Goal: Task Accomplishment & Management: Manage account settings

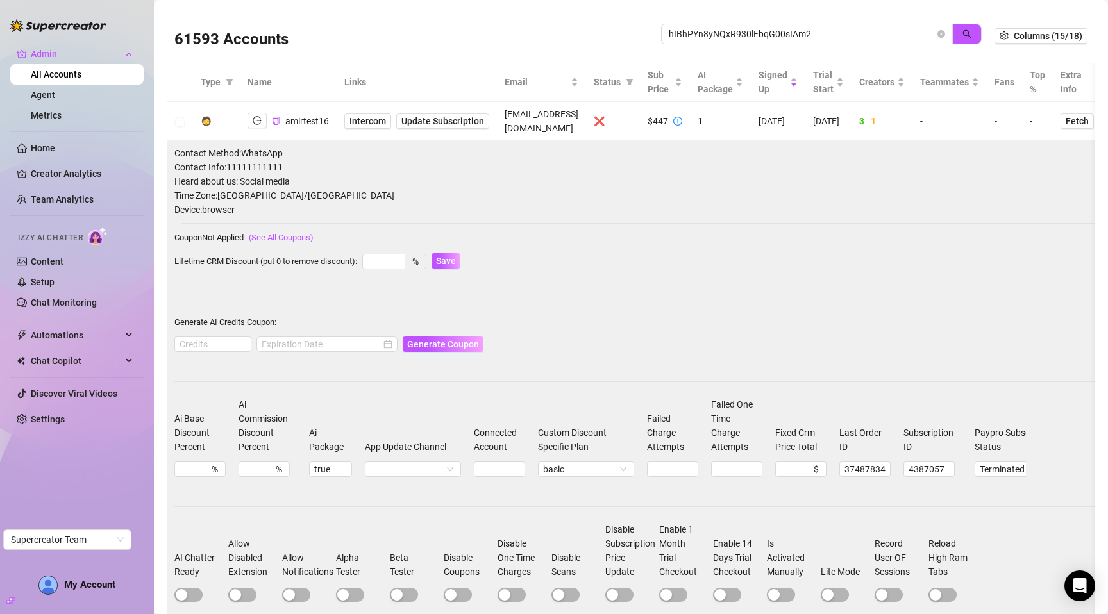
scroll to position [29, 0]
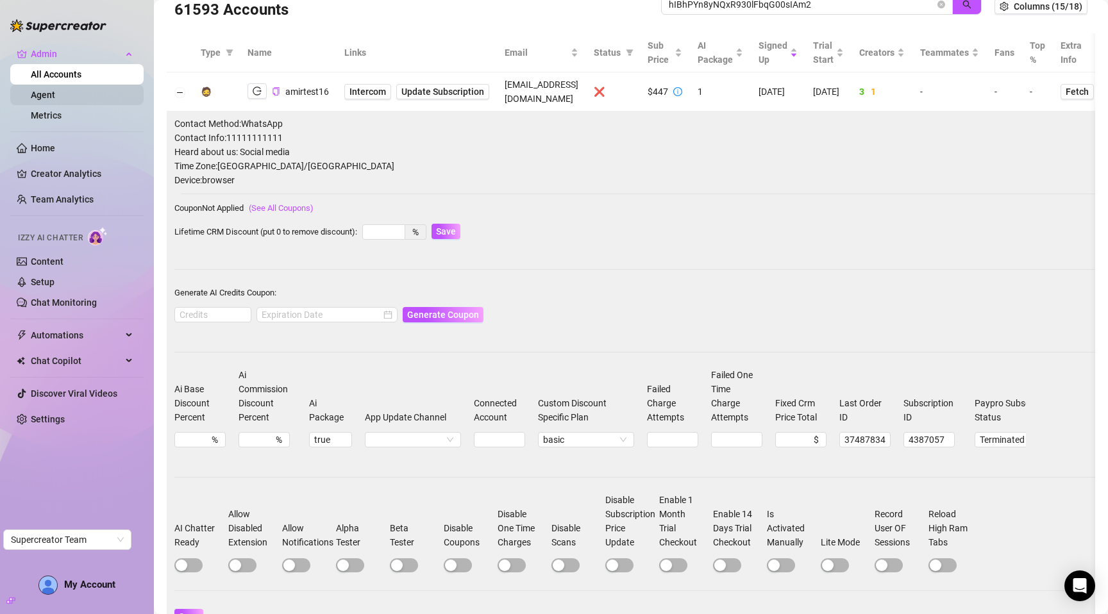
click at [55, 94] on link "Agent" at bounding box center [43, 95] width 24 height 10
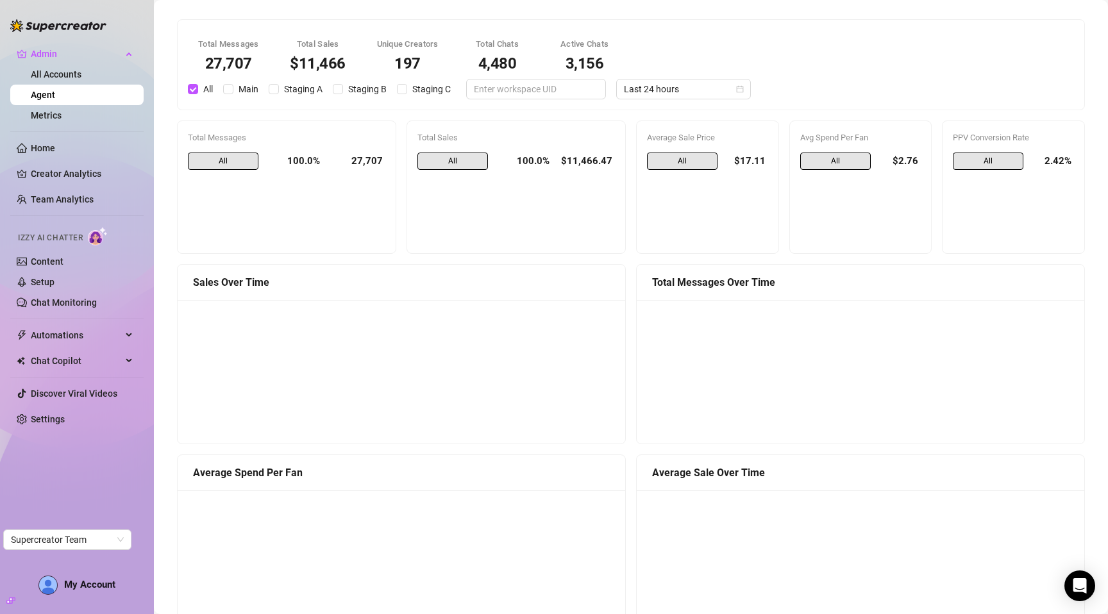
click at [319, 62] on div "$11,466" at bounding box center [318, 63] width 56 height 15
click at [319, 61] on div "$11,466" at bounding box center [318, 63] width 56 height 15
click at [338, 67] on div "$11,466" at bounding box center [318, 63] width 56 height 15
click at [250, 89] on span "Main" at bounding box center [248, 89] width 30 height 14
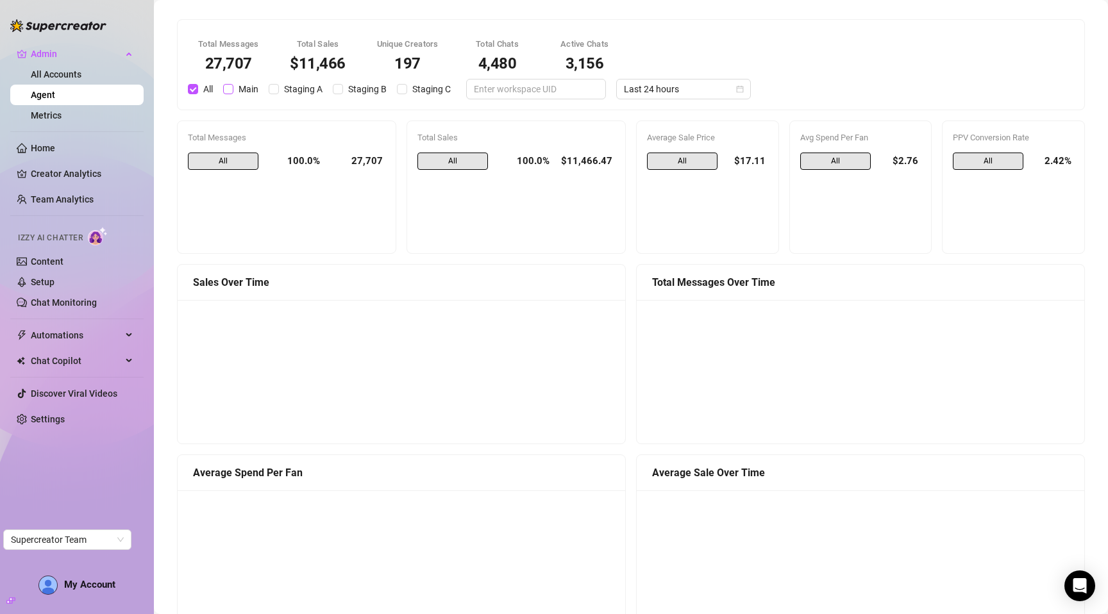
click at [233, 89] on input "Main" at bounding box center [228, 89] width 10 height 10
checkbox input "true"
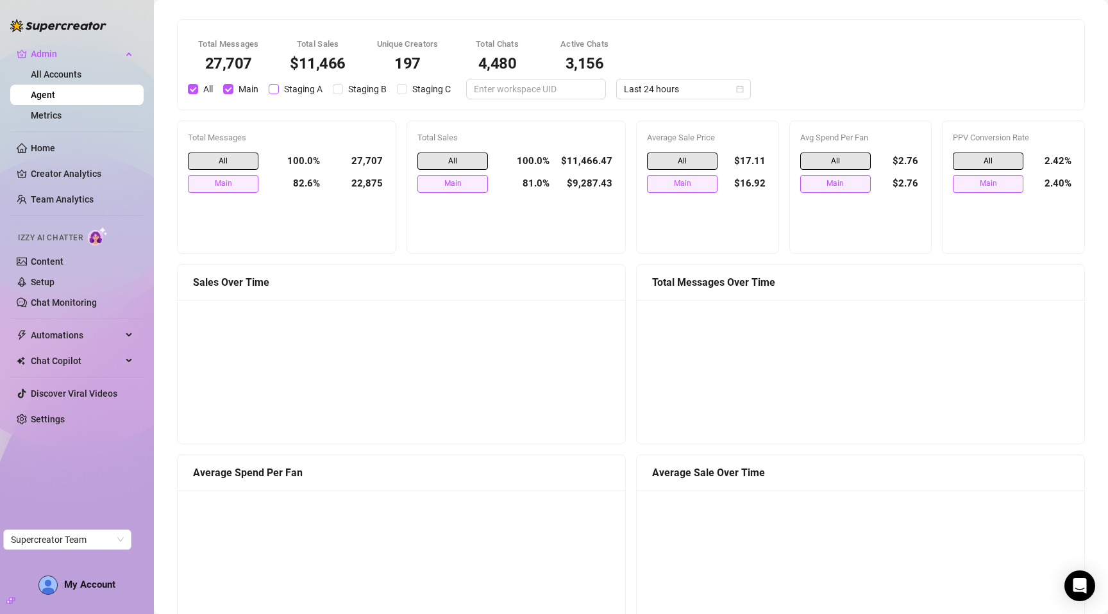
click at [292, 88] on span "Staging A" at bounding box center [303, 89] width 49 height 14
click at [279, 88] on input "Staging A" at bounding box center [274, 89] width 10 height 10
checkbox input "true"
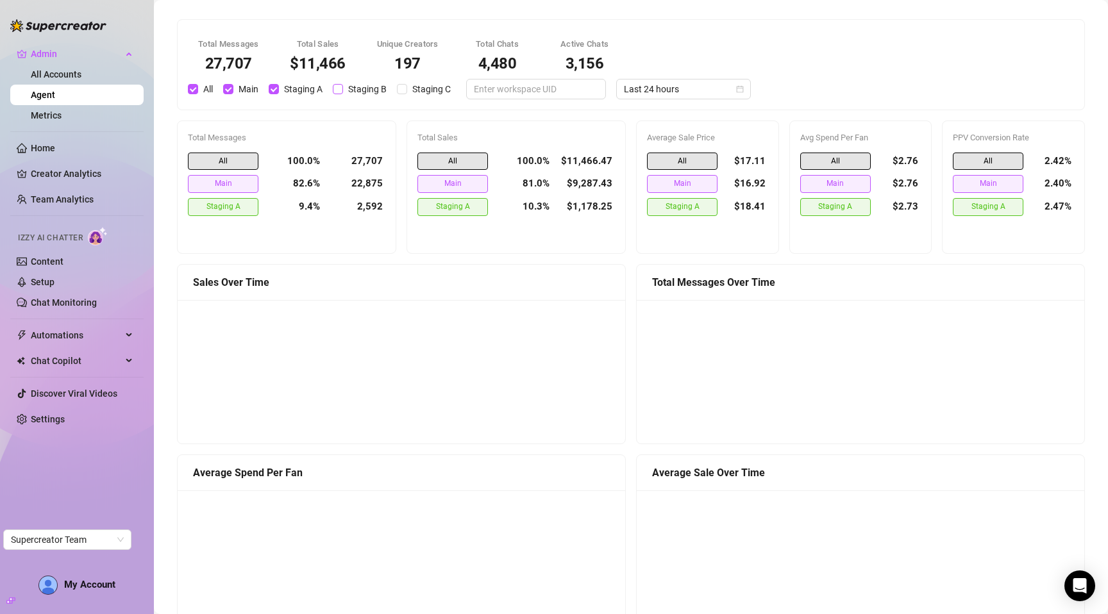
click at [359, 92] on span "Staging B" at bounding box center [367, 89] width 49 height 14
click at [343, 92] on input "Staging B" at bounding box center [338, 89] width 10 height 10
checkbox input "true"
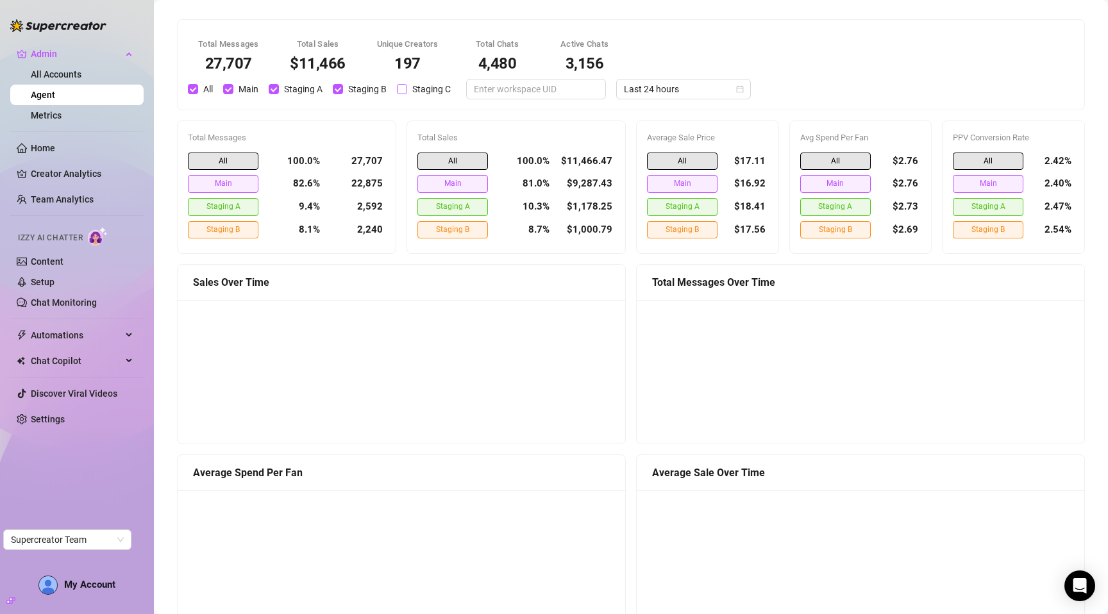
click at [417, 87] on span "Staging C" at bounding box center [431, 89] width 49 height 14
click at [407, 87] on input "Staging C" at bounding box center [402, 89] width 10 height 10
checkbox input "true"
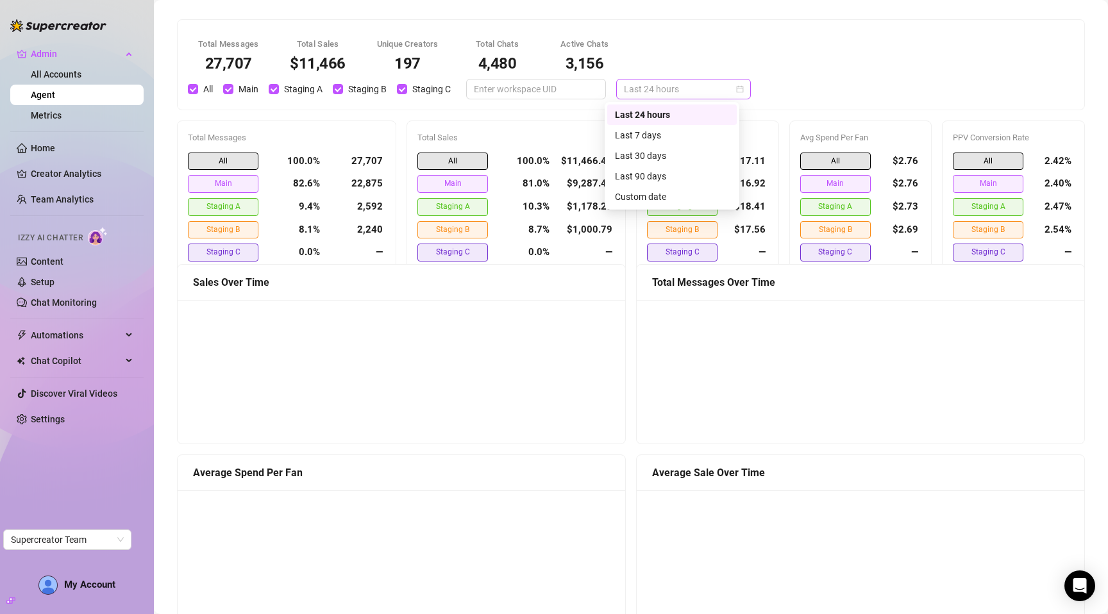
click at [632, 90] on span "Last 24 hours" at bounding box center [683, 89] width 119 height 19
click at [650, 122] on div "Last 24 hours" at bounding box center [672, 115] width 130 height 21
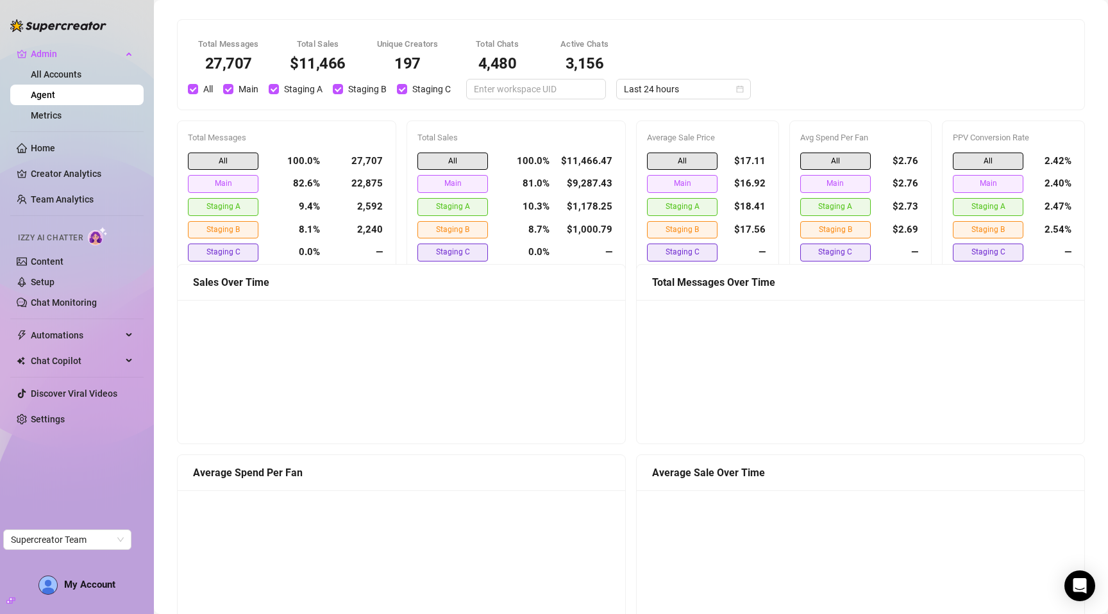
click at [654, 103] on div "Total Messages 27,707 Total Sales $11,466 Unique Creators 197 Total Chats 4,480…" at bounding box center [631, 65] width 907 height 90
click at [659, 86] on span "Last 24 hours" at bounding box center [683, 89] width 119 height 19
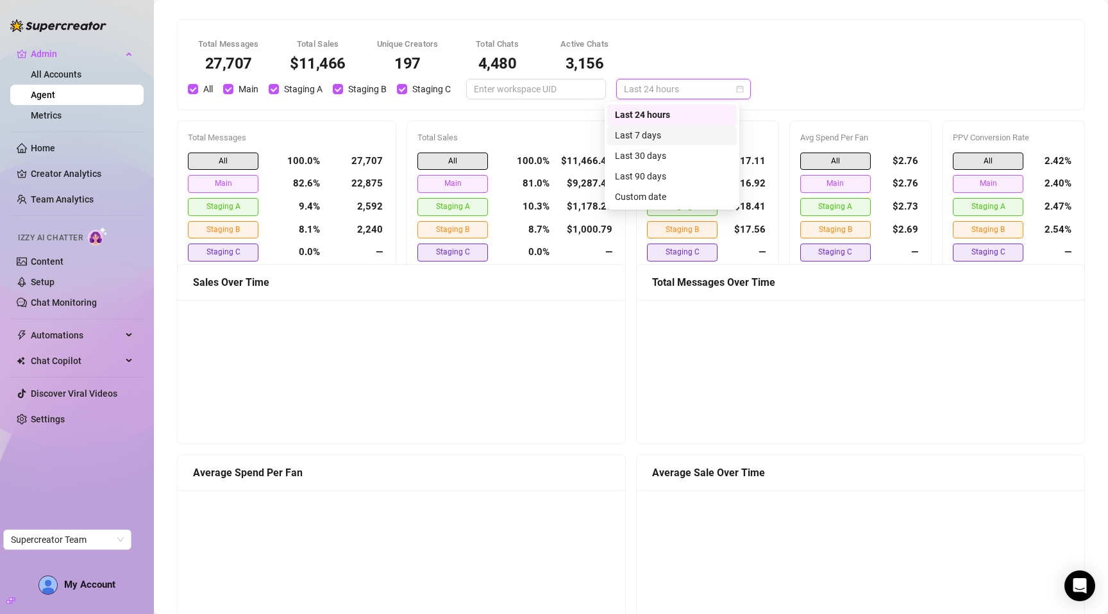
click at [648, 126] on div "Last 7 days" at bounding box center [672, 135] width 130 height 21
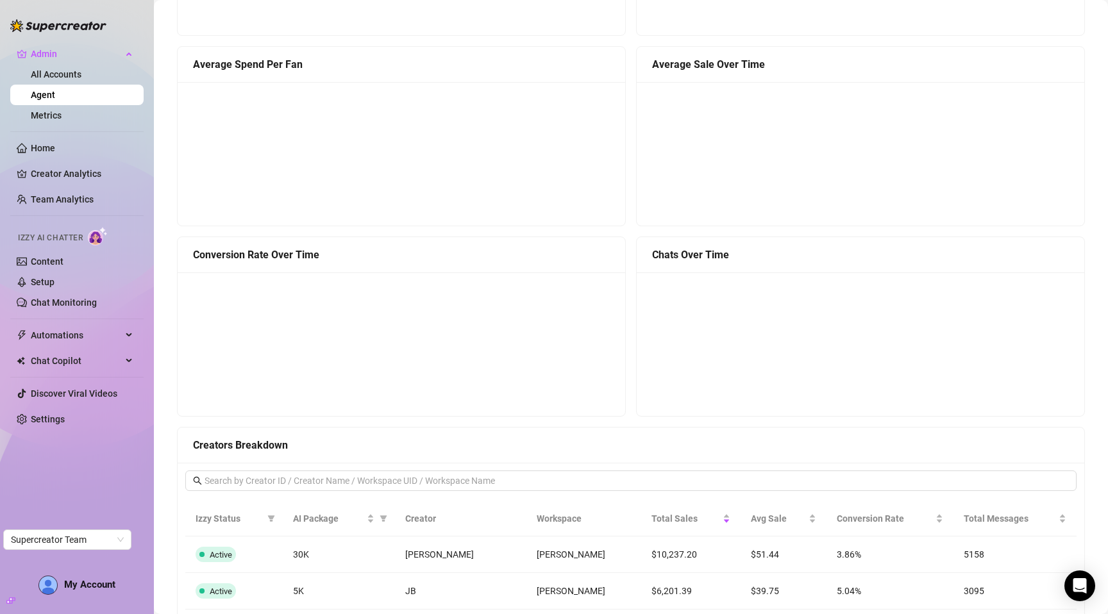
scroll to position [412, 0]
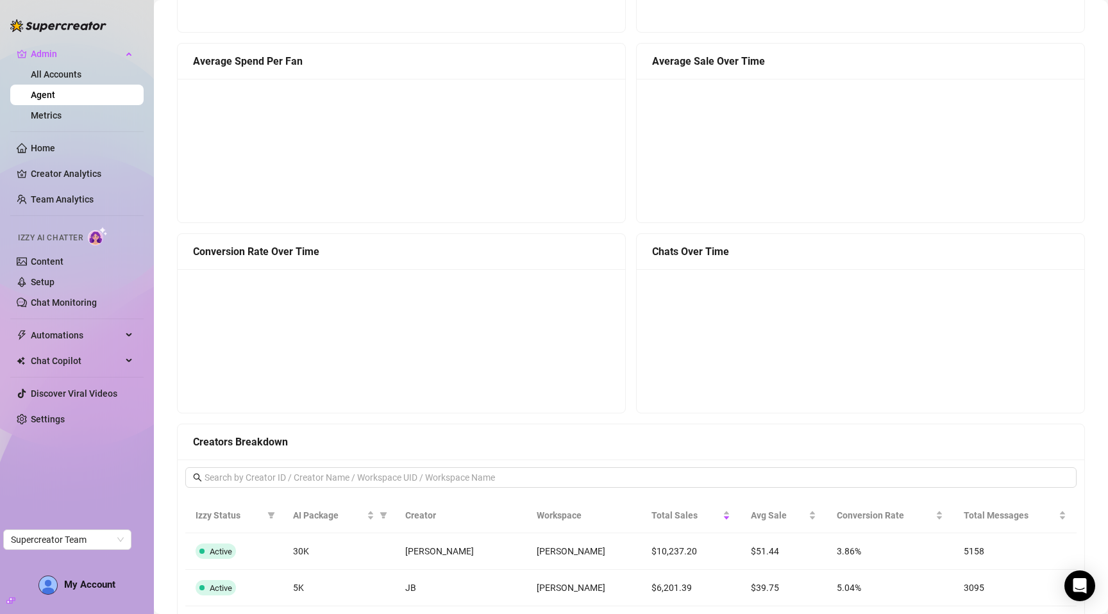
click at [620, 416] on div "Total Messages 197,912 Total Sales $76,405 Unique Creators 233 Total Chats 23,3…" at bounding box center [631, 277] width 929 height 1361
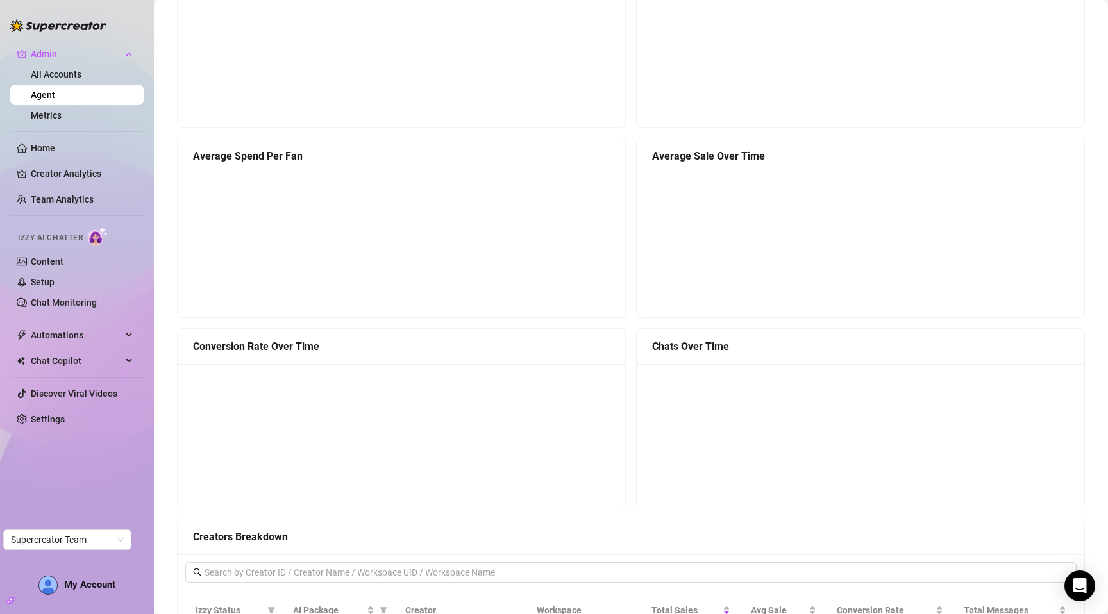
scroll to position [0, 0]
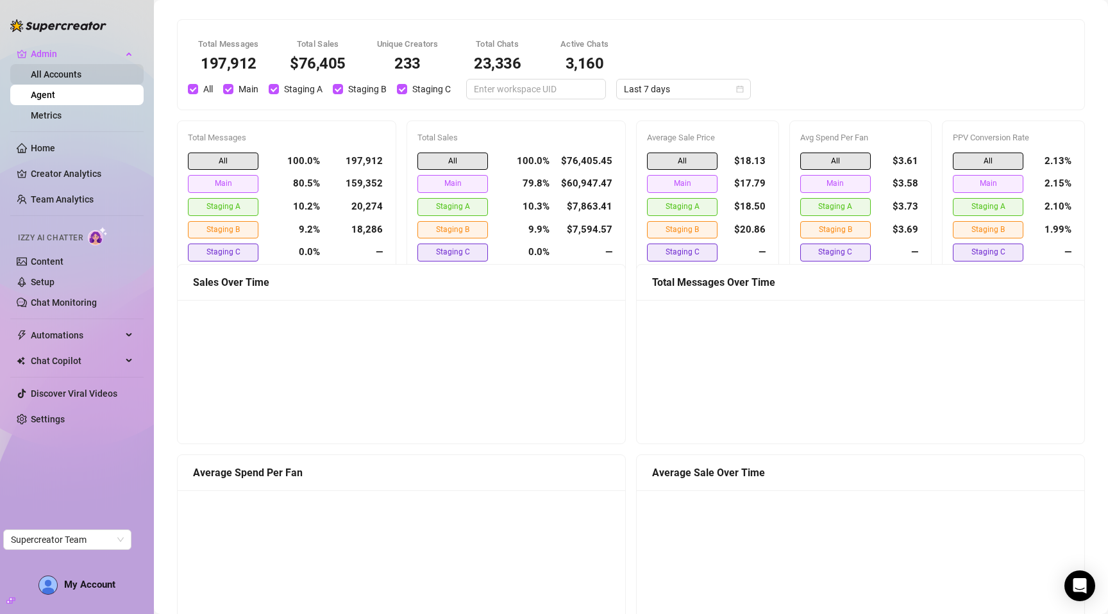
click at [72, 72] on link "All Accounts" at bounding box center [56, 74] width 51 height 10
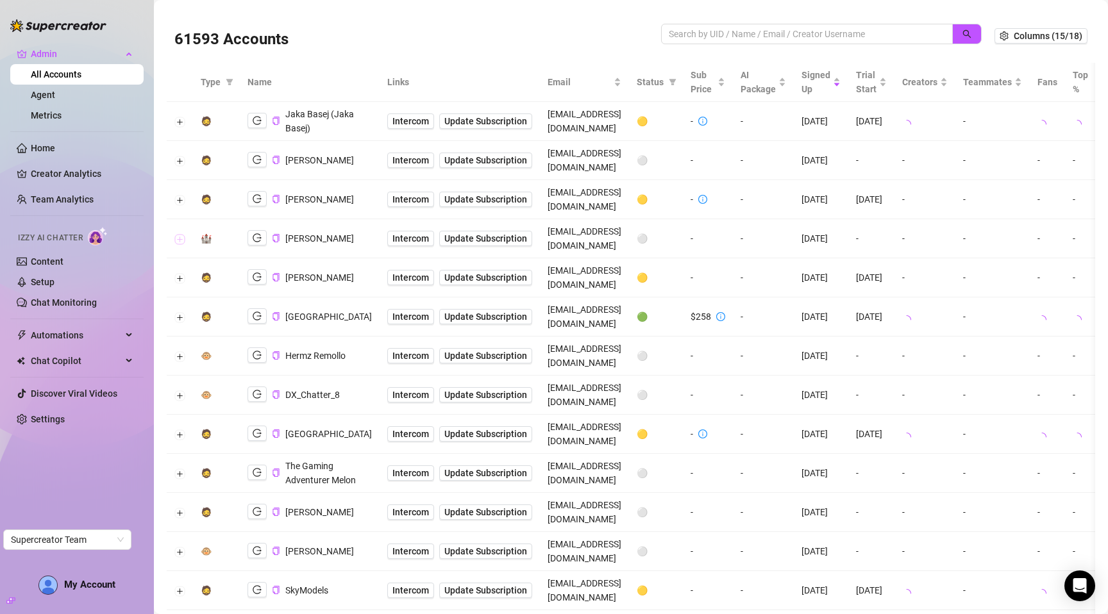
click at [183, 234] on button "Expand row" at bounding box center [180, 239] width 10 height 10
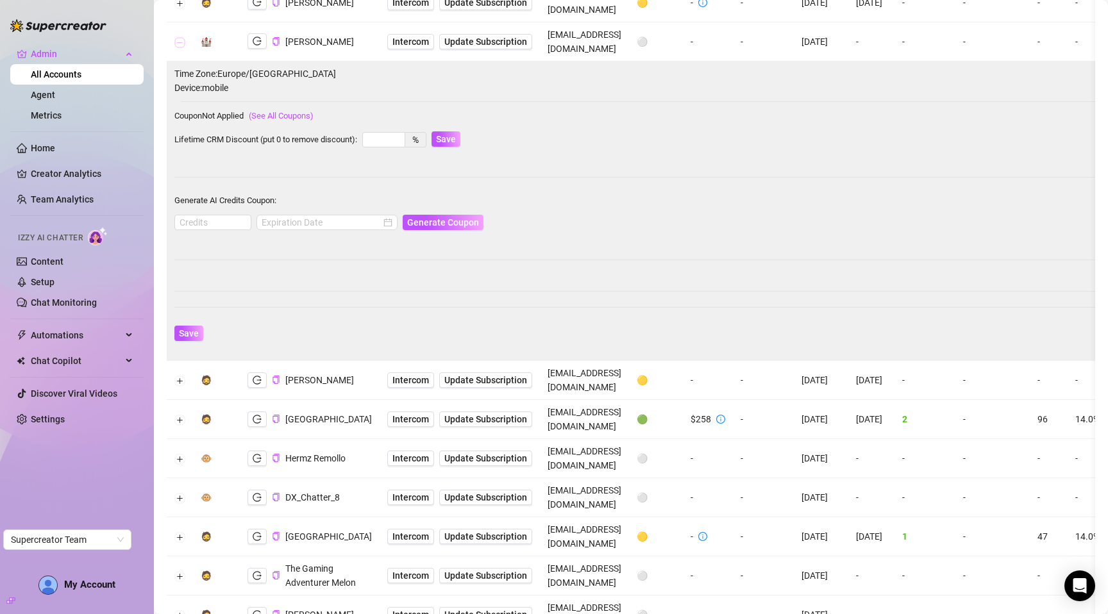
scroll to position [47, 0]
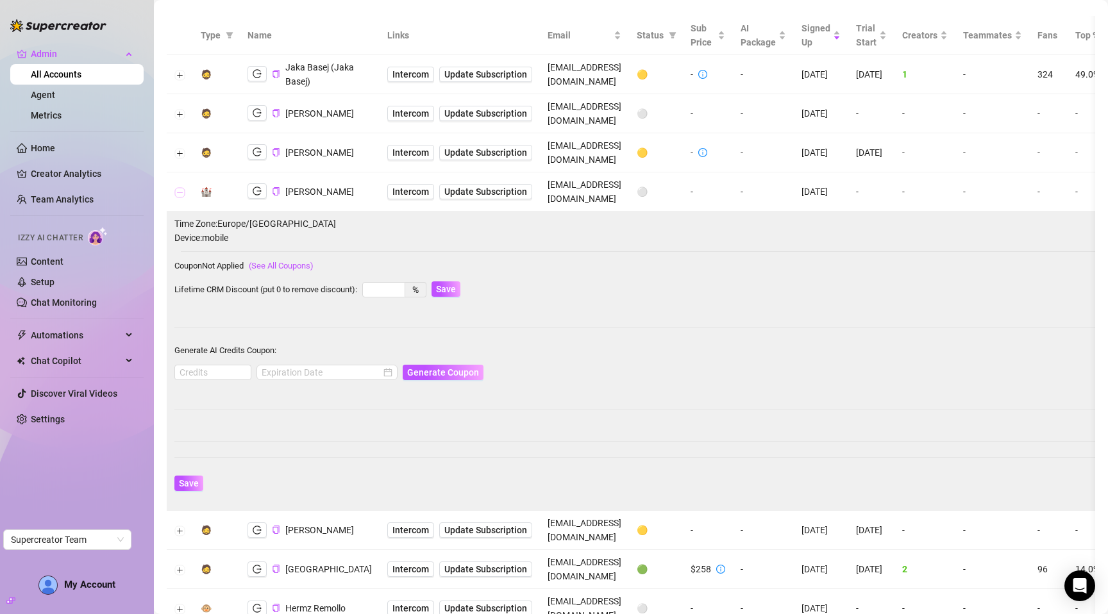
click at [181, 187] on button "Collapse row" at bounding box center [180, 192] width 10 height 10
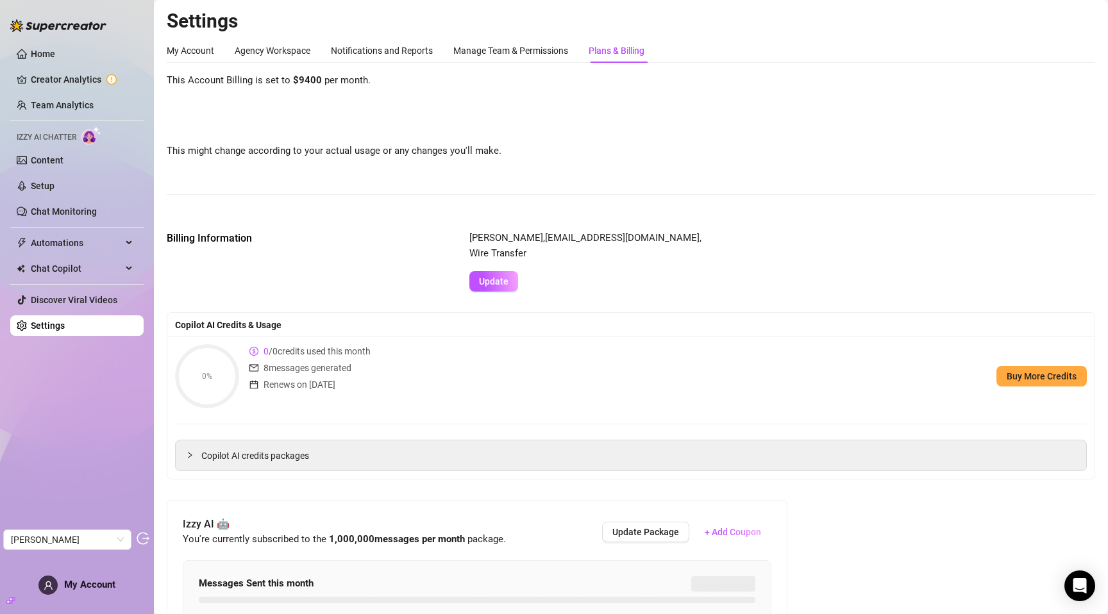
scroll to position [671, 0]
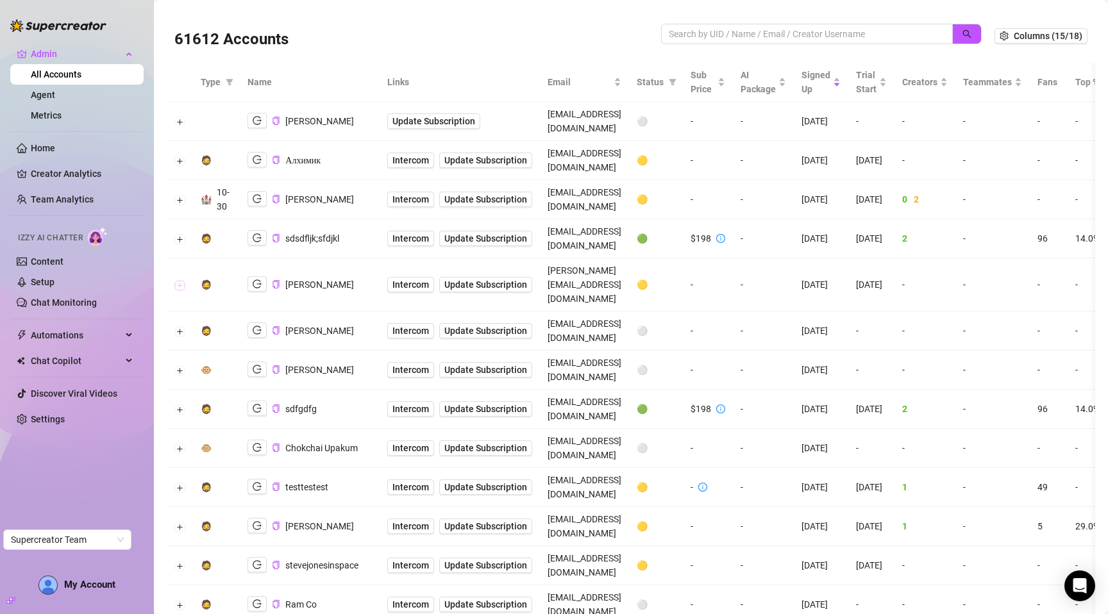
click at [182, 280] on button "Expand row" at bounding box center [180, 285] width 10 height 10
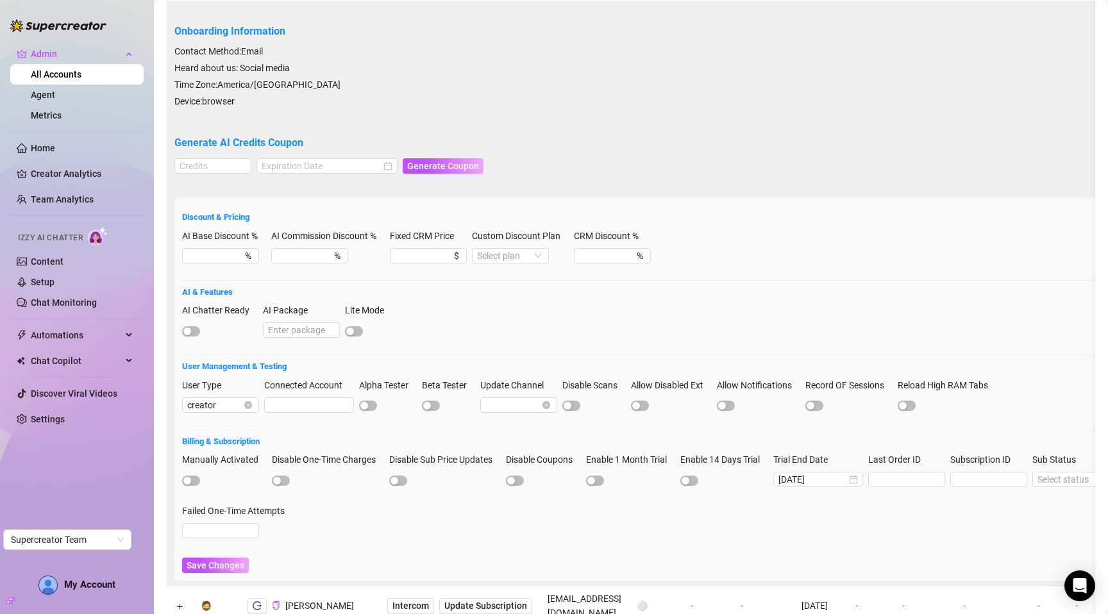
scroll to position [309, 0]
click at [439, 221] on form "Discount & Pricing AI Base Discount % % AI Commission Discount % % Fixed CRM Pr…" at bounding box center [703, 393] width 1043 height 362
click at [315, 218] on form "Discount & Pricing AI Base Discount % % AI Commission Discount % % Fixed CRM Pr…" at bounding box center [703, 393] width 1043 height 362
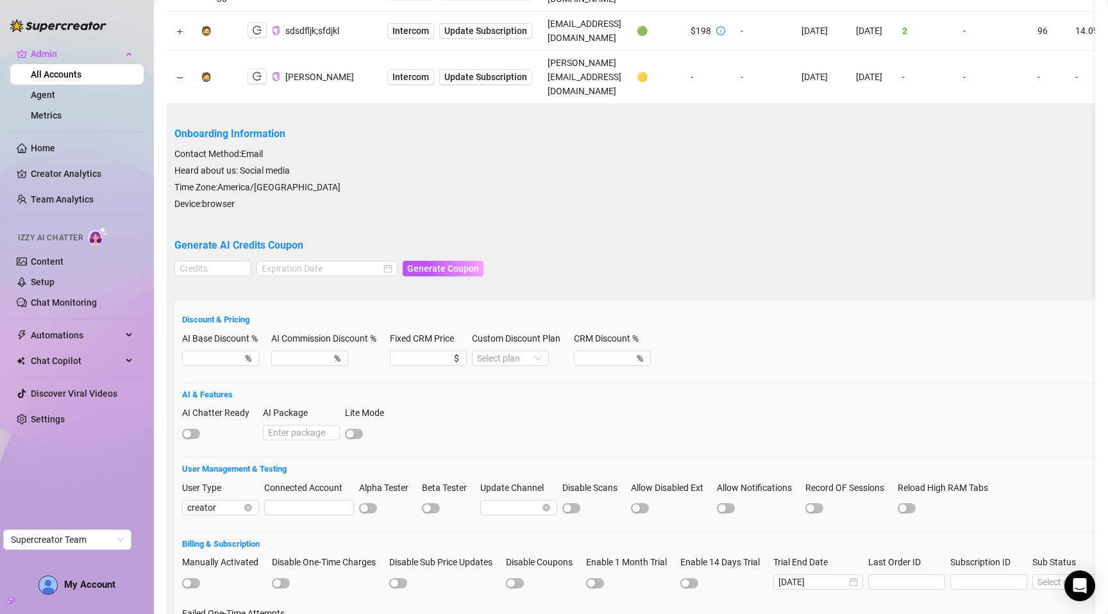
scroll to position [219, 0]
